Goal: Browse casually

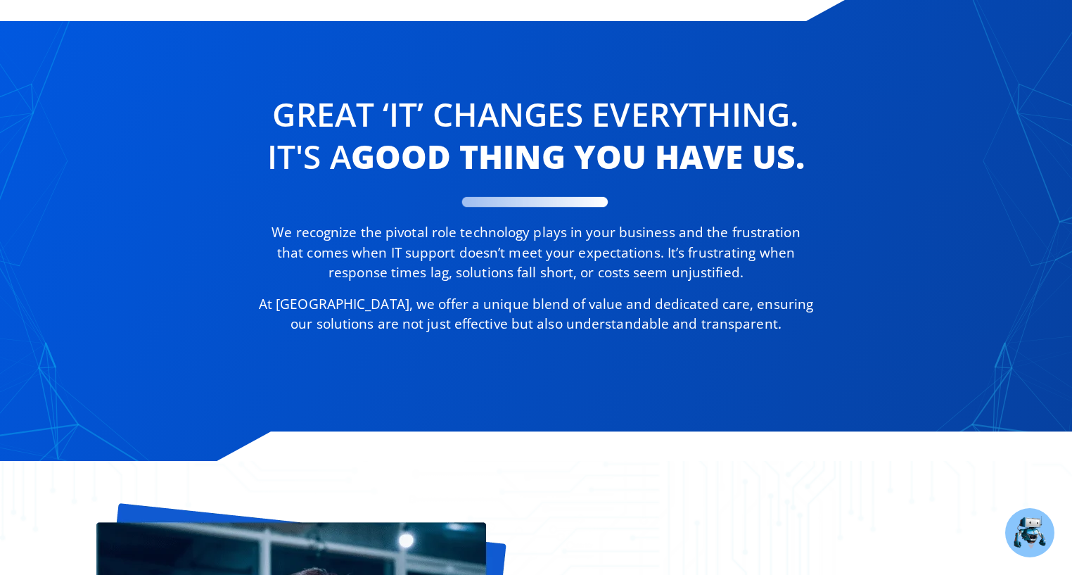
scroll to position [733, 0]
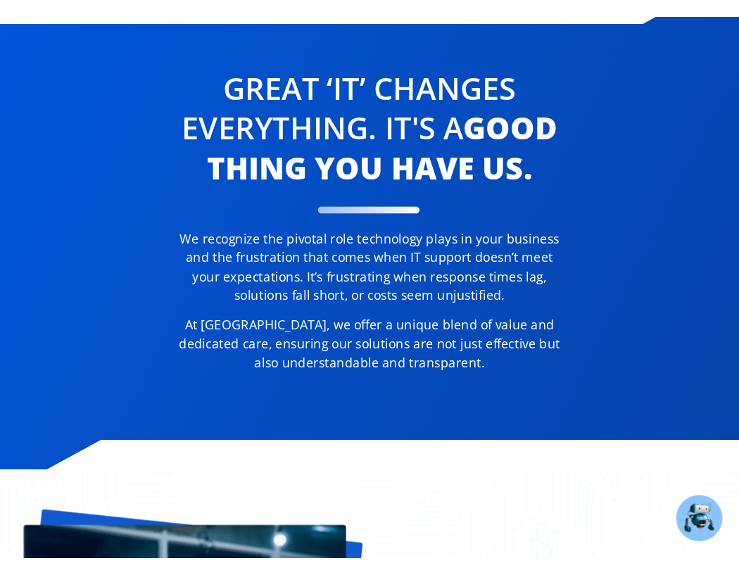
scroll to position [765, 0]
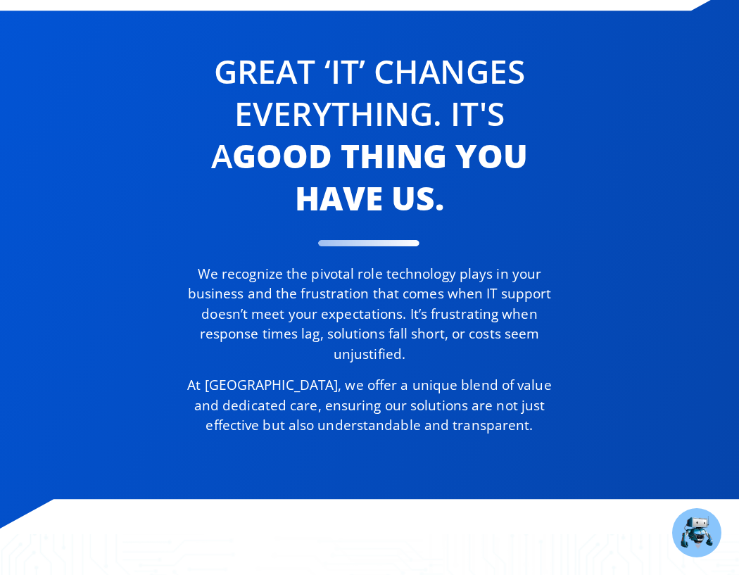
click at [127, 231] on div "Great ‘IT’ changes Everything. It's a good thing you have us. We recognize the …" at bounding box center [369, 243] width 567 height 400
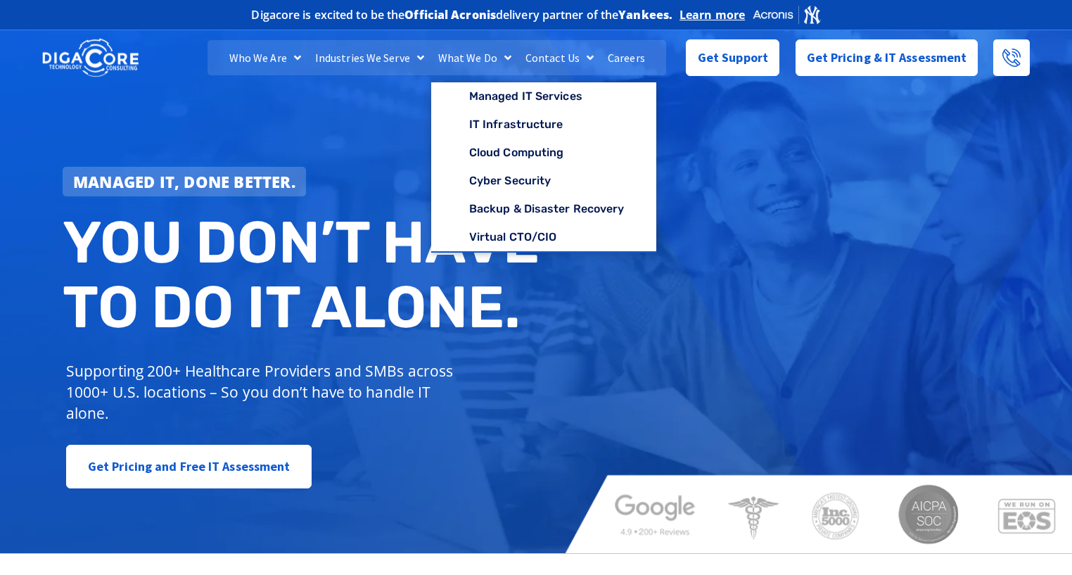
click at [357, 139] on div "Managed IT, done better. You don’t have to do IT alone. Supporting 200+ Healthc…" at bounding box center [536, 288] width 1072 height 529
